Goal: Task Accomplishment & Management: Manage account settings

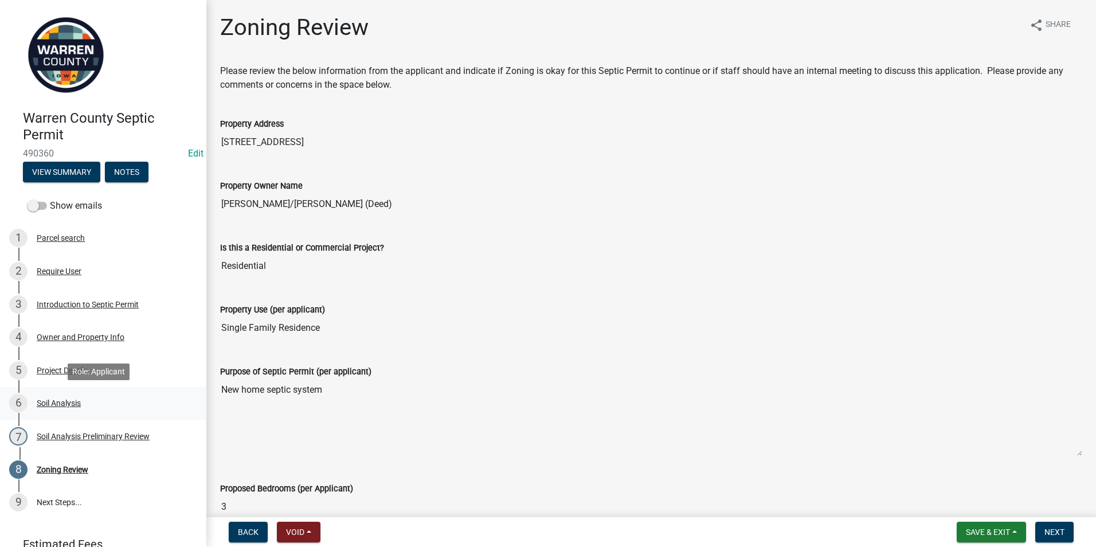
click at [61, 404] on div "Soil Analysis" at bounding box center [59, 403] width 44 height 8
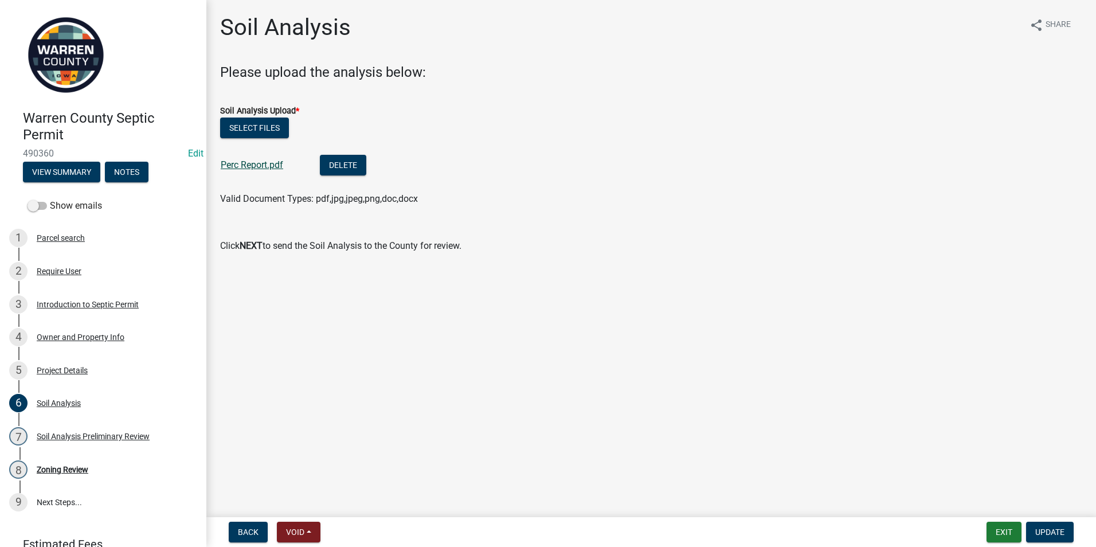
click at [248, 161] on link "Perc Report.pdf" at bounding box center [252, 164] width 62 height 11
click at [48, 131] on h4 "Warren County Septic Permit" at bounding box center [110, 126] width 174 height 33
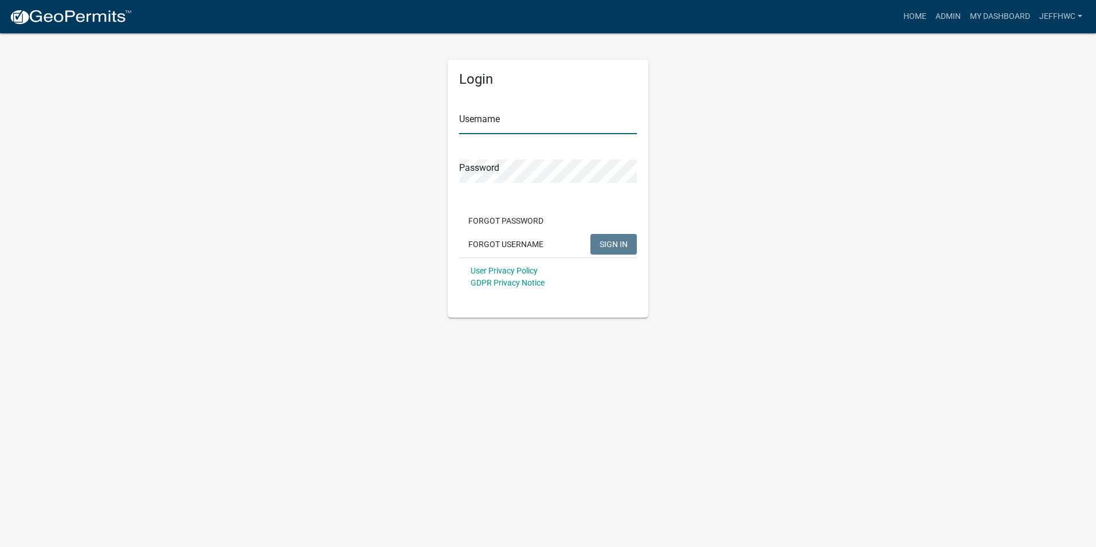
type input "JeffHWC"
click at [608, 246] on span "SIGN IN" at bounding box center [614, 243] width 28 height 9
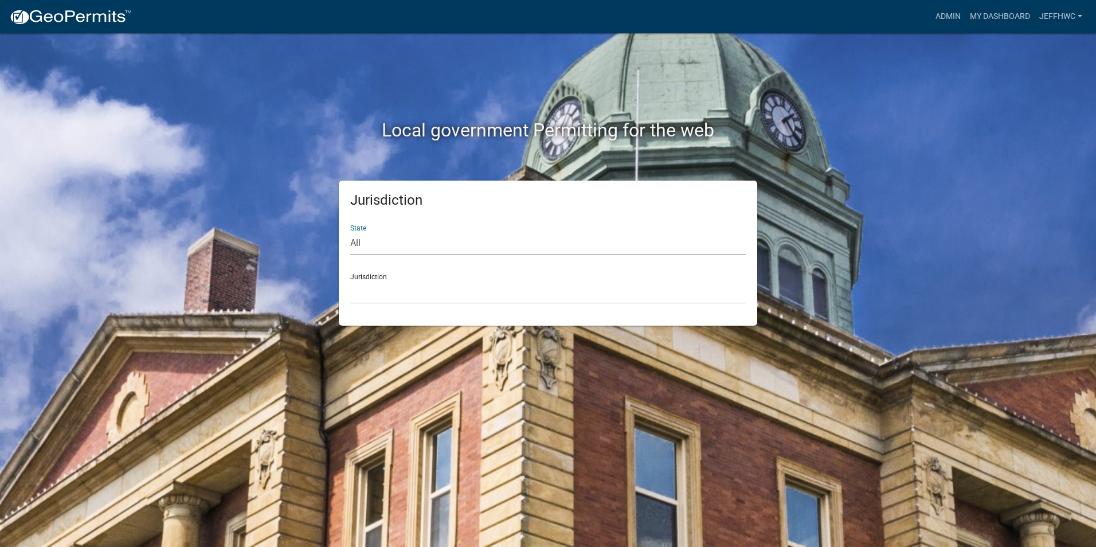
drag, startPoint x: 359, startPoint y: 245, endPoint x: 362, endPoint y: 252, distance: 7.5
click at [359, 247] on select "All Colorado Georgia Indiana Iowa Kansas Minnesota Ohio South Carolina Wisconsin" at bounding box center [548, 244] width 396 height 24
select select "Iowa"
click at [350, 232] on select "All Colorado Georgia Indiana Iowa Kansas Minnesota Ohio South Carolina Wisconsin" at bounding box center [548, 244] width 396 height 24
click at [369, 297] on select "Boone County, Iowa Butler County, Iowa Cerro Gordo County, Iowa City of Harlan,…" at bounding box center [548, 292] width 396 height 24
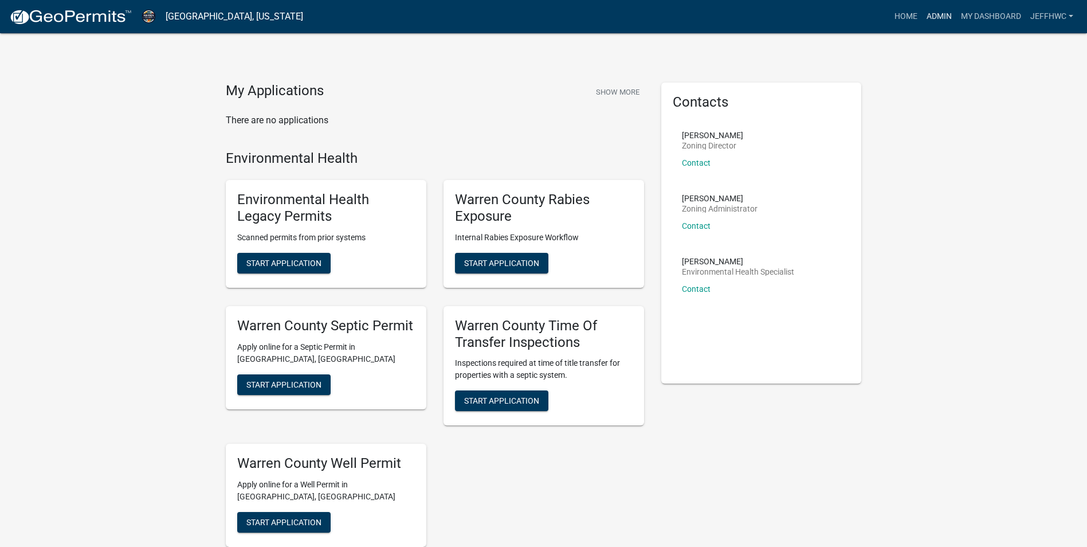
click at [934, 13] on link "Admin" at bounding box center [939, 17] width 34 height 22
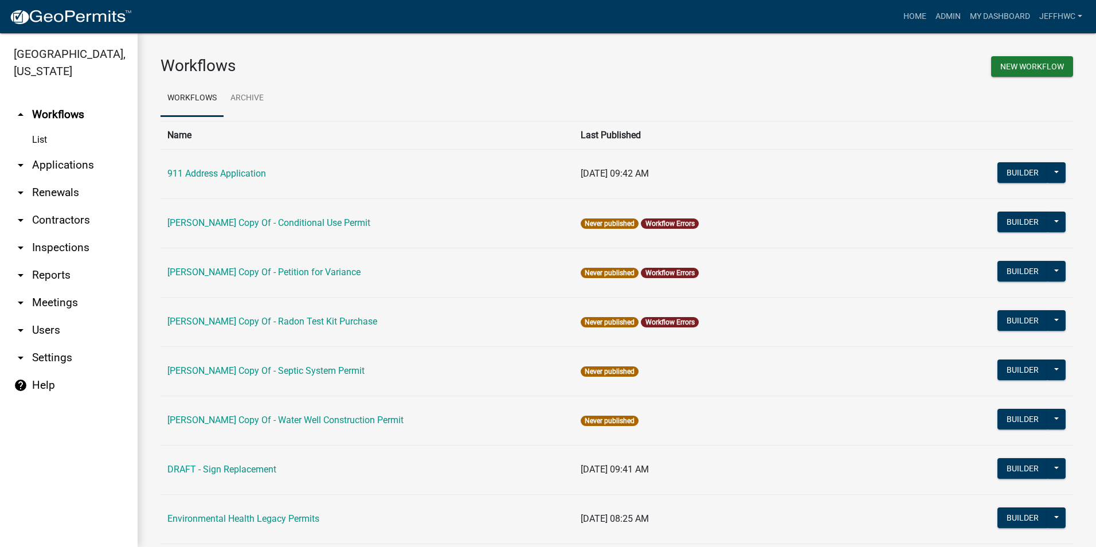
click at [22, 158] on icon "arrow_drop_down" at bounding box center [21, 165] width 14 height 14
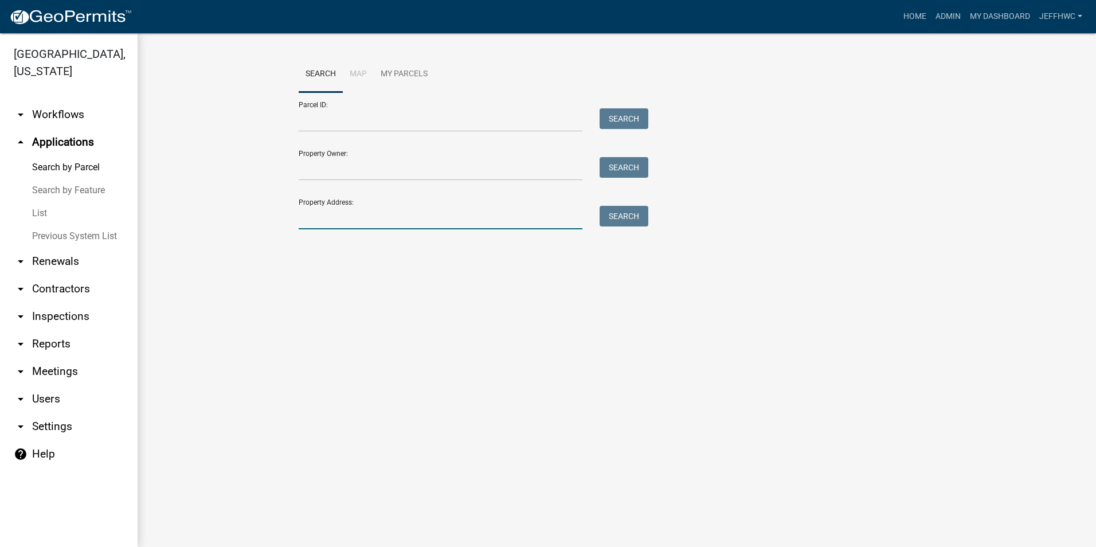
drag, startPoint x: 373, startPoint y: 222, endPoint x: 387, endPoint y: 218, distance: 14.3
click at [387, 218] on input "Property Address:" at bounding box center [441, 218] width 284 height 24
type input "10819"
click at [607, 221] on button "Search" at bounding box center [624, 216] width 49 height 21
click at [21, 310] on icon "arrow_drop_down" at bounding box center [21, 317] width 14 height 14
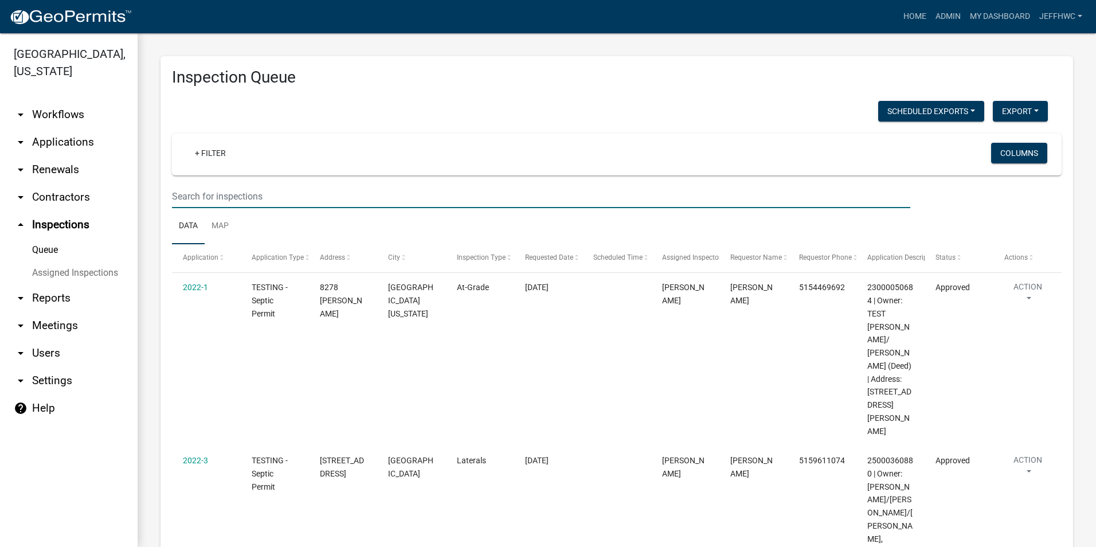
drag, startPoint x: 261, startPoint y: 193, endPoint x: 293, endPoint y: 156, distance: 48.8
click at [272, 185] on input "text" at bounding box center [541, 197] width 738 height 24
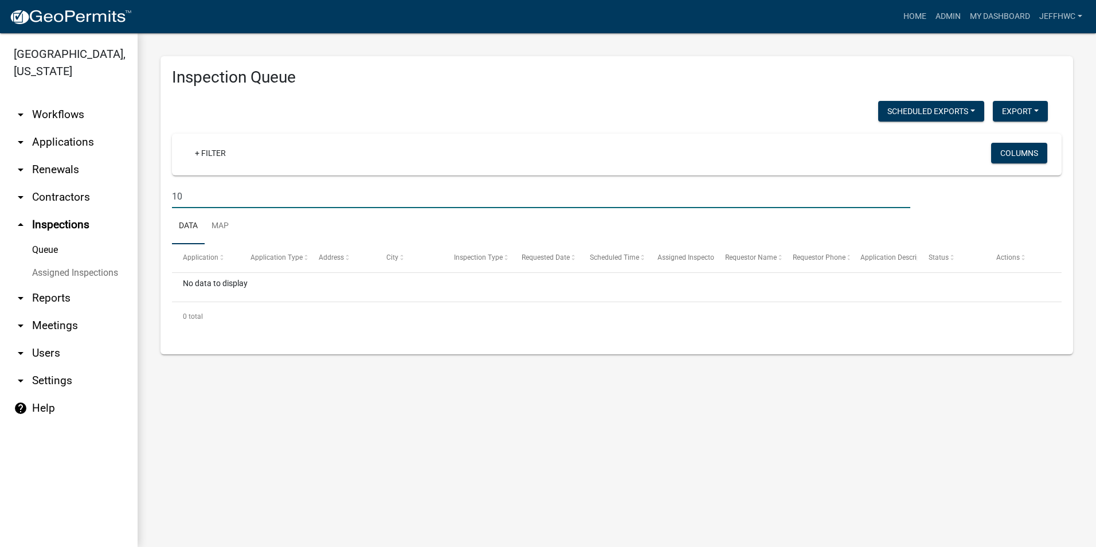
type input "1"
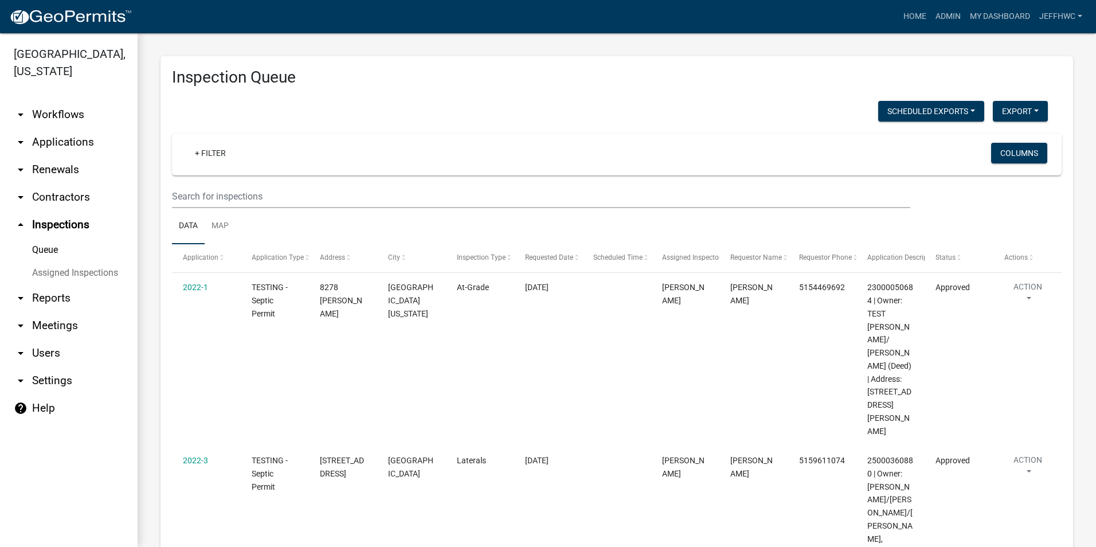
click at [20, 218] on icon "arrow_drop_up" at bounding box center [21, 225] width 14 height 14
click at [22, 135] on icon "arrow_drop_down" at bounding box center [21, 142] width 14 height 14
